Goal: Check status: Check status

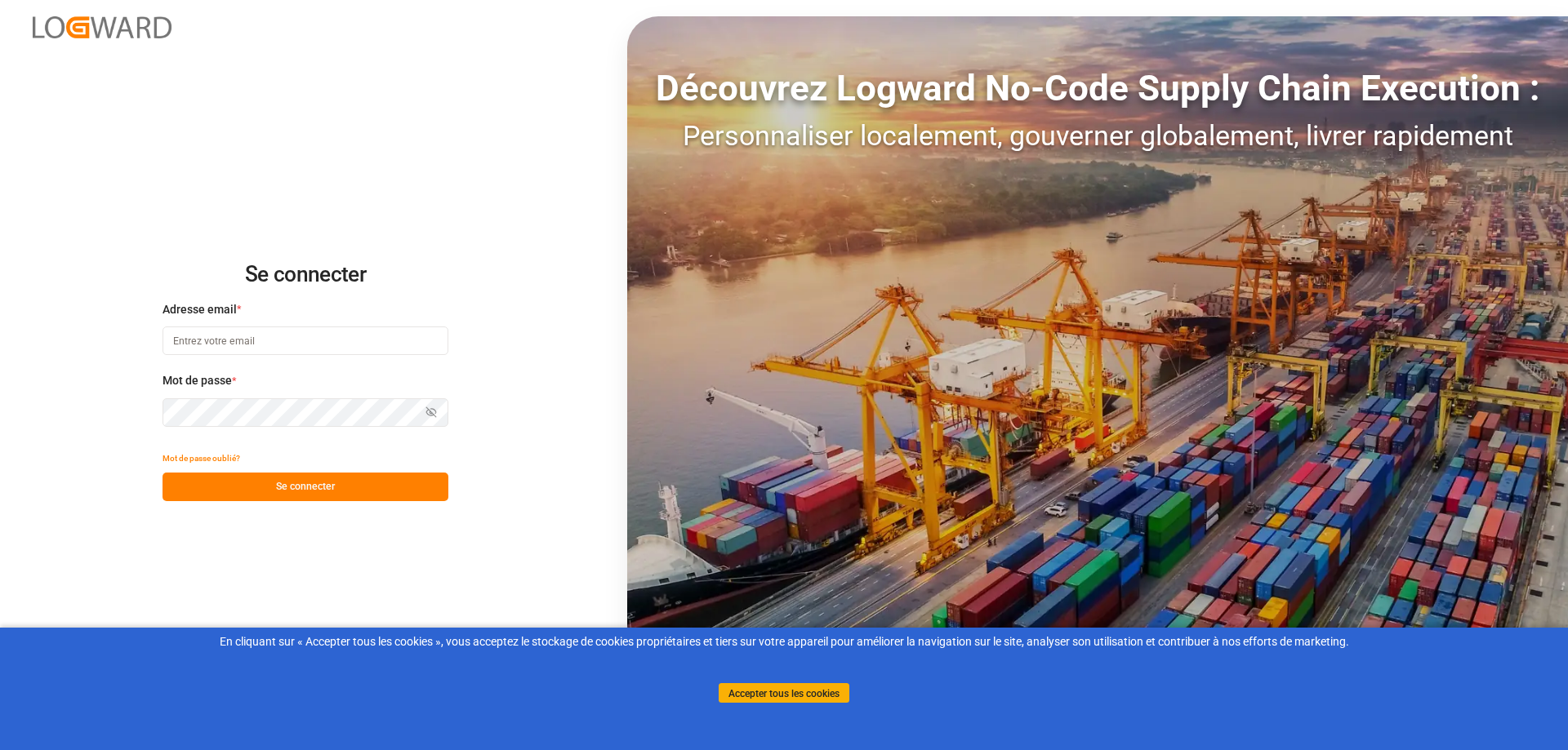
type input "[EMAIL_ADDRESS][PERSON_NAME][DOMAIN_NAME]"
click at [249, 491] on button "Se connecter" at bounding box center [305, 487] width 286 height 29
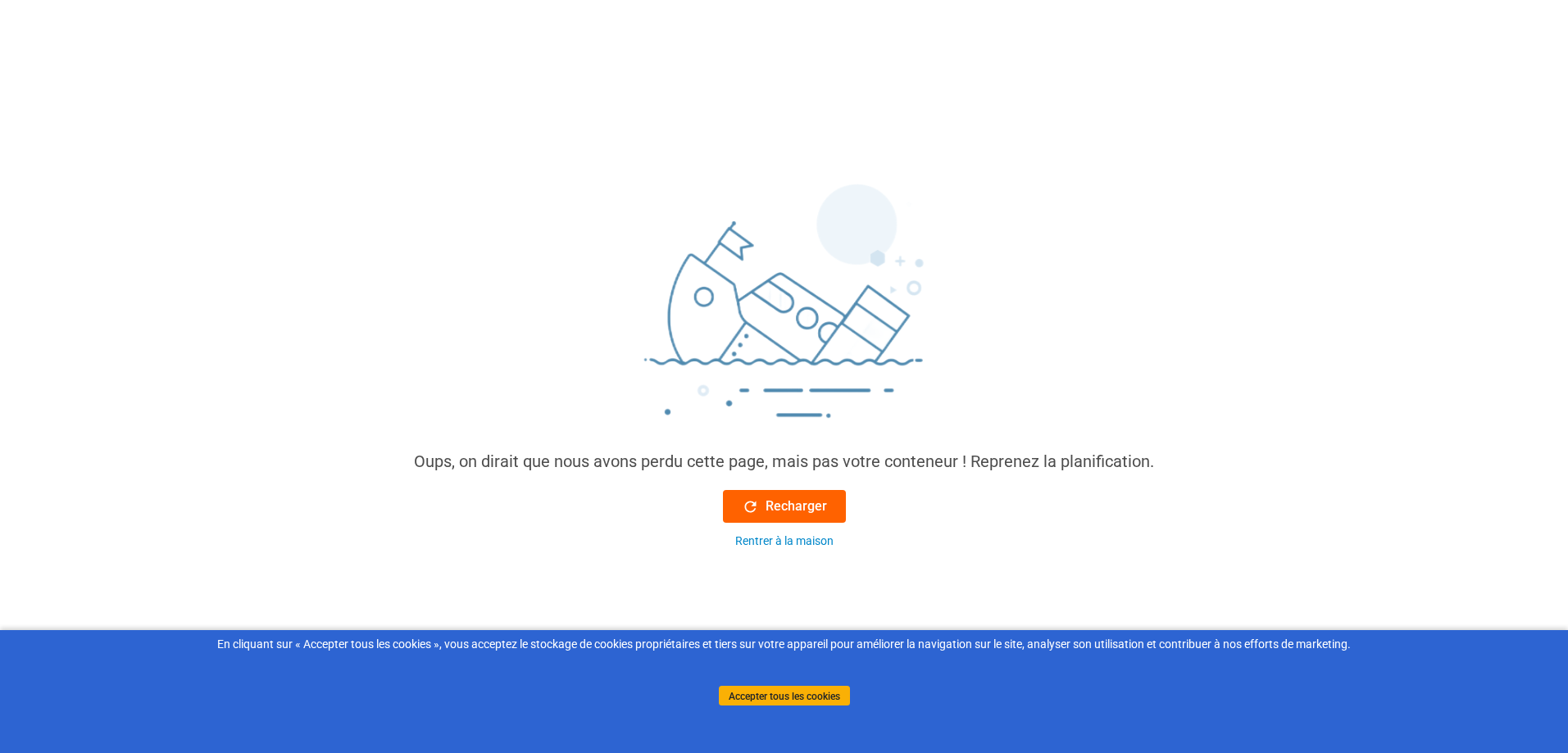
click at [760, 513] on div "Recharger" at bounding box center [784, 506] width 86 height 20
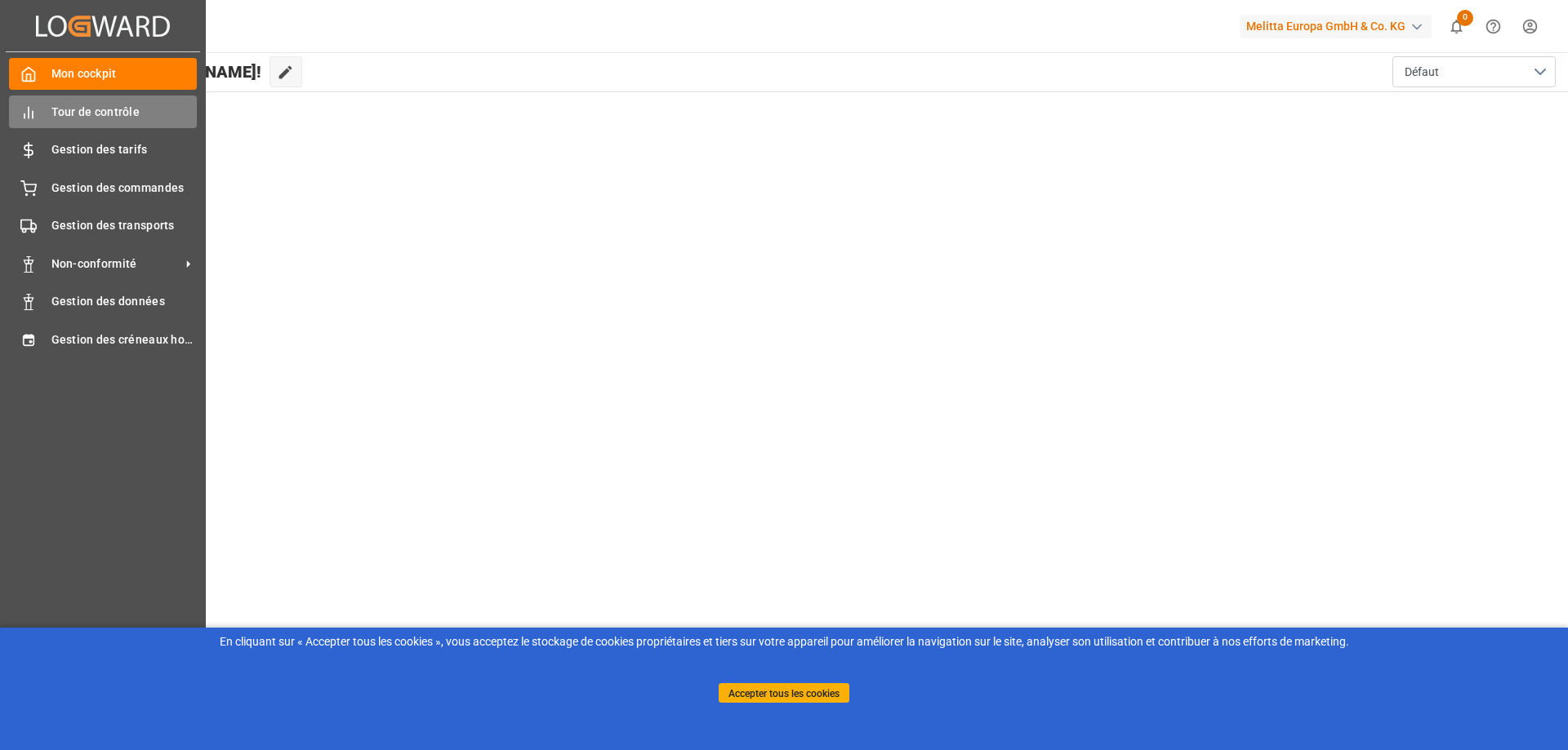
click at [33, 115] on icon at bounding box center [29, 112] width 16 height 16
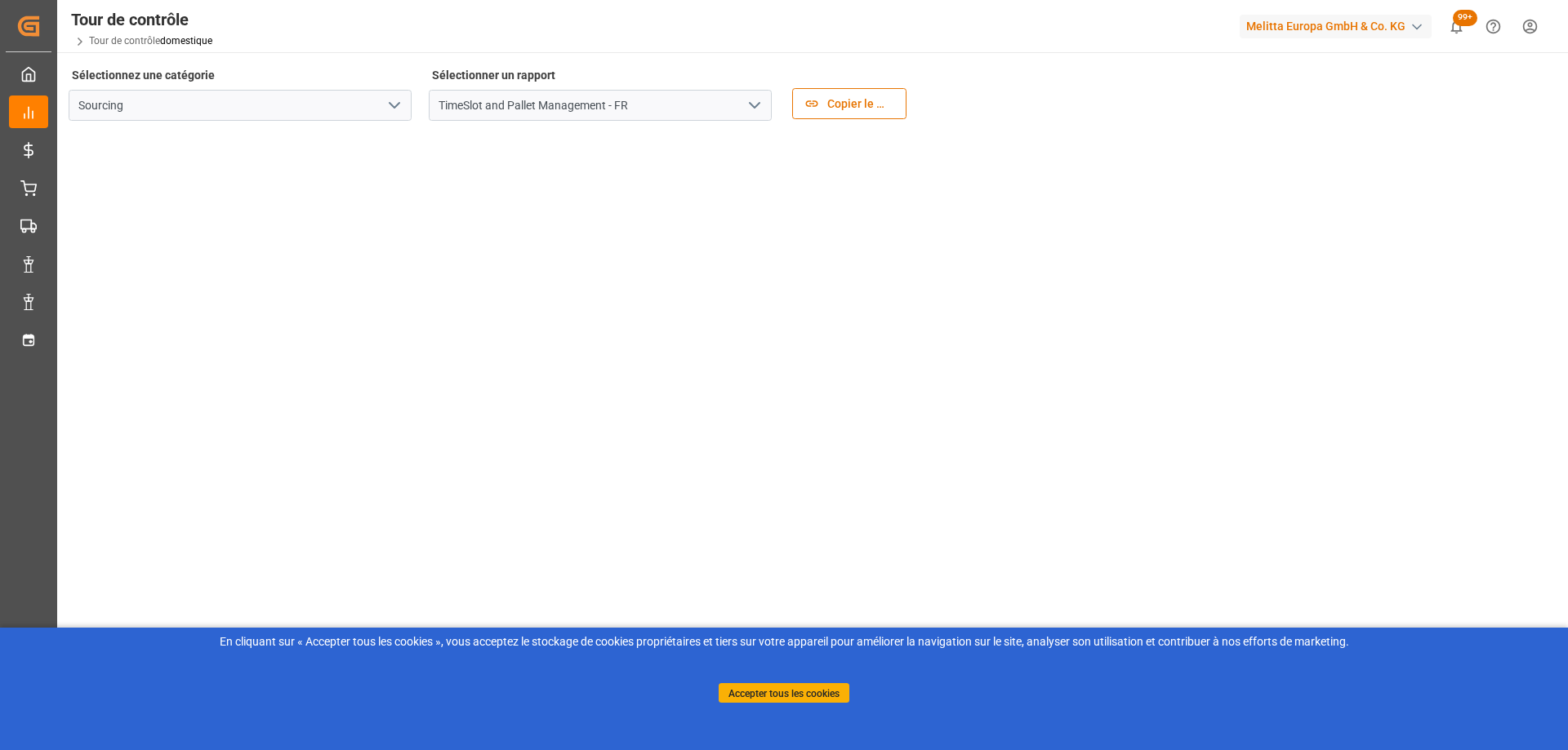
scroll to position [236, 0]
